Goal: Information Seeking & Learning: Learn about a topic

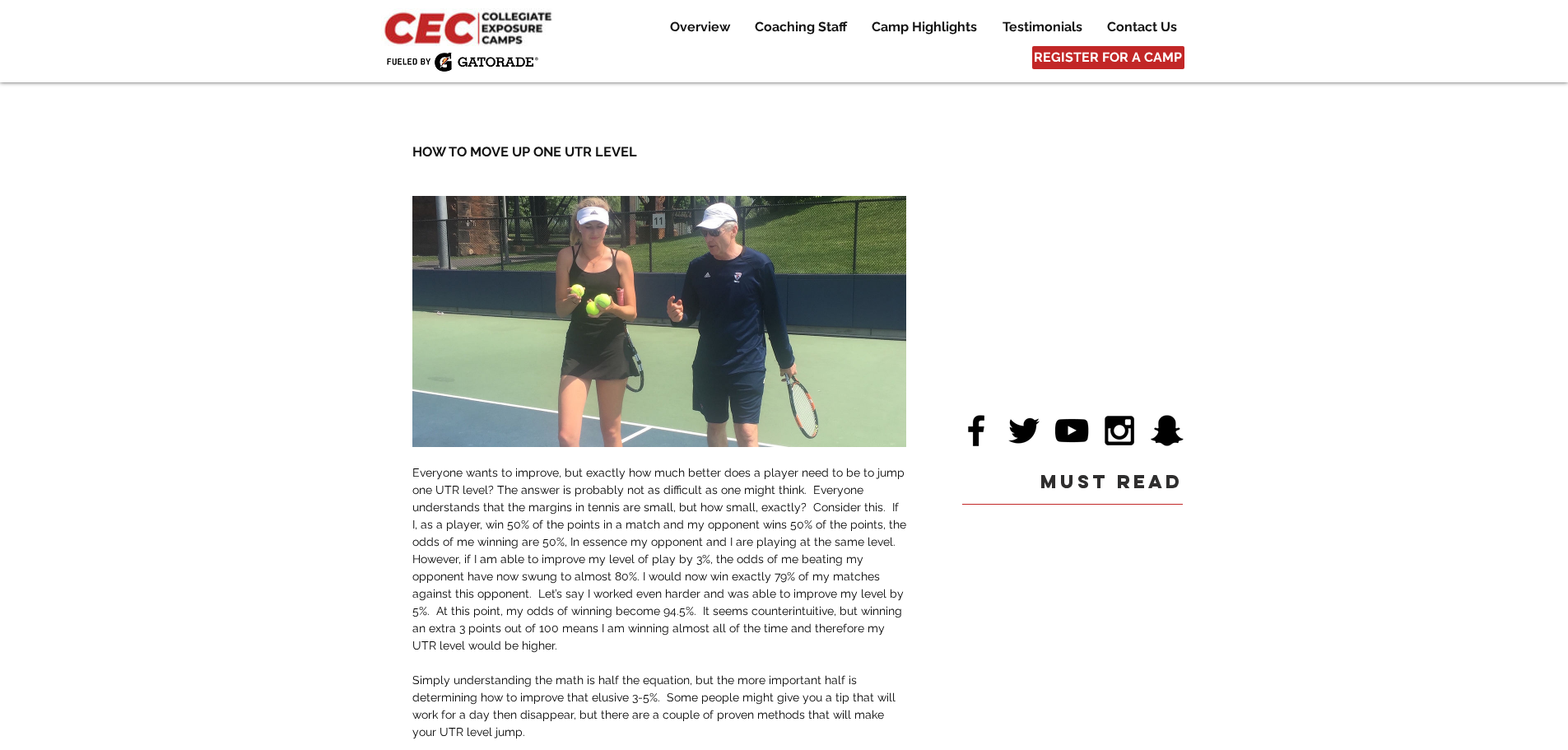
drag, startPoint x: 45, startPoint y: 0, endPoint x: 1322, endPoint y: 220, distance: 1295.8
